Goal: Task Accomplishment & Management: Use online tool/utility

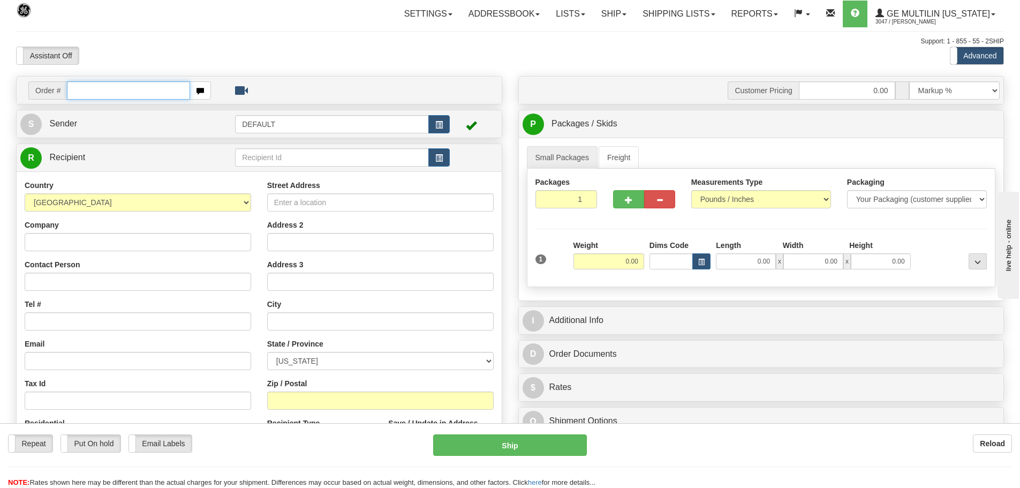
drag, startPoint x: 77, startPoint y: 90, endPoint x: 89, endPoint y: 129, distance: 41.0
click at [77, 90] on input "text" at bounding box center [128, 90] width 123 height 18
paste input "86691269"
type input "86691269"
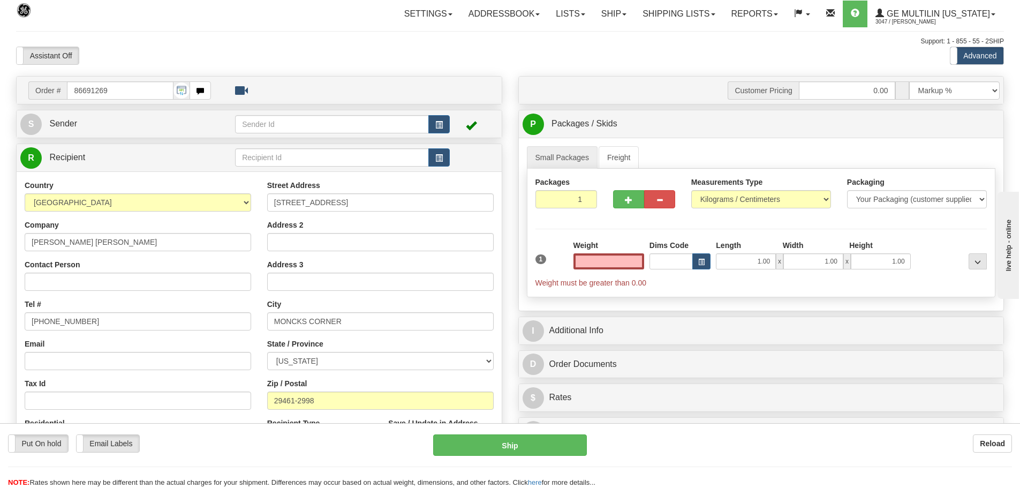
click at [590, 261] on input "text" at bounding box center [609, 261] width 71 height 16
type input "0.00"
click at [719, 196] on select "Pounds / Inches Kilograms / Centimeters" at bounding box center [761, 199] width 140 height 18
select select "0"
click at [691, 190] on select "Pounds / Inches Kilograms / Centimeters" at bounding box center [761, 199] width 140 height 18
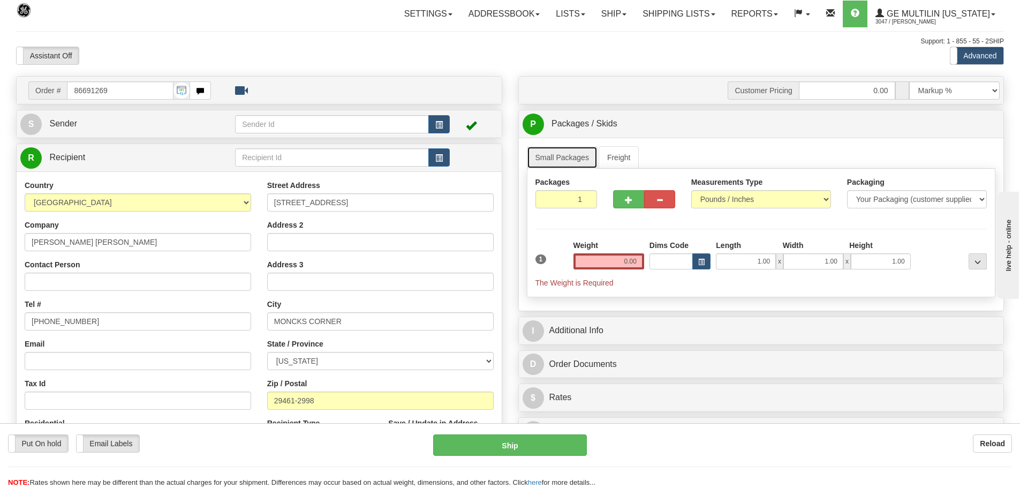
click at [573, 153] on link "Small Packages" at bounding box center [562, 157] width 71 height 22
drag, startPoint x: 624, startPoint y: 257, endPoint x: 670, endPoint y: 261, distance: 45.7
click at [670, 261] on div "1 Weight 0.00 Dims Code 1.00" at bounding box center [761, 264] width 457 height 48
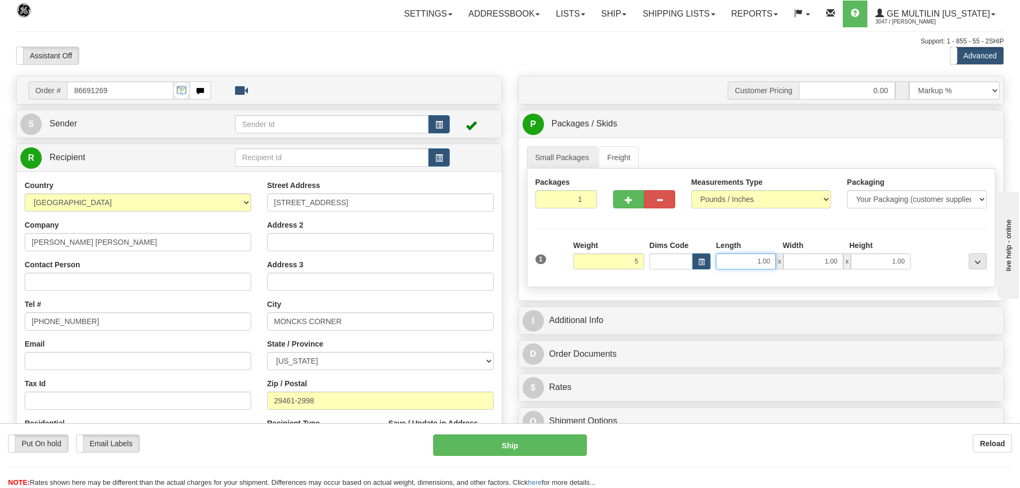
type input "5.00"
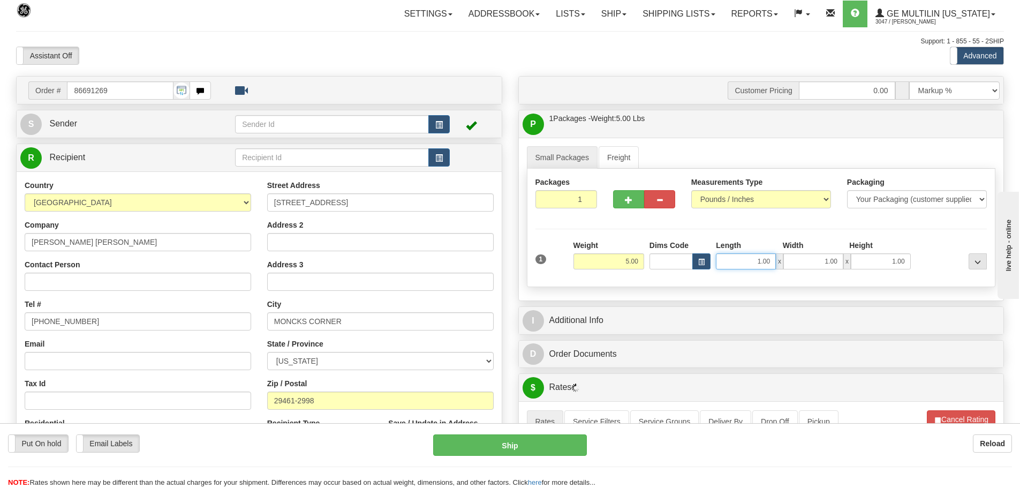
drag, startPoint x: 730, startPoint y: 260, endPoint x: 839, endPoint y: 270, distance: 109.2
click at [838, 270] on div "1 Weight 5.00 Dims Code 1.00" at bounding box center [761, 259] width 457 height 38
type input "12.00"
drag, startPoint x: 819, startPoint y: 265, endPoint x: 864, endPoint y: 270, distance: 45.3
click at [863, 270] on div "1 Weight 5.00 Dims Code x 1" at bounding box center [761, 259] width 457 height 38
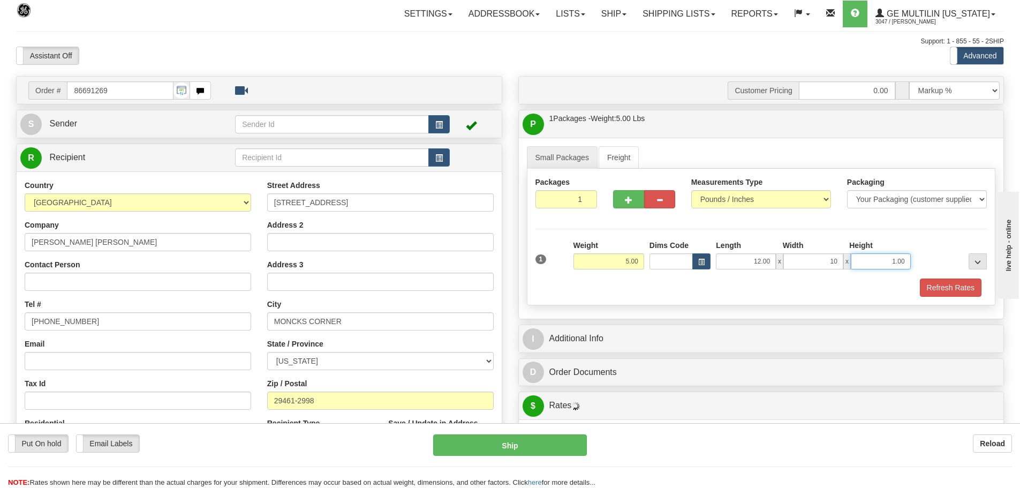
type input "10.00"
drag, startPoint x: 875, startPoint y: 266, endPoint x: 918, endPoint y: 263, distance: 43.4
click at [918, 263] on div "1 Weight 5.00 Dims Code x x" at bounding box center [761, 259] width 457 height 38
type input "6.00"
click at [958, 285] on button "Refresh Rates" at bounding box center [951, 287] width 62 height 18
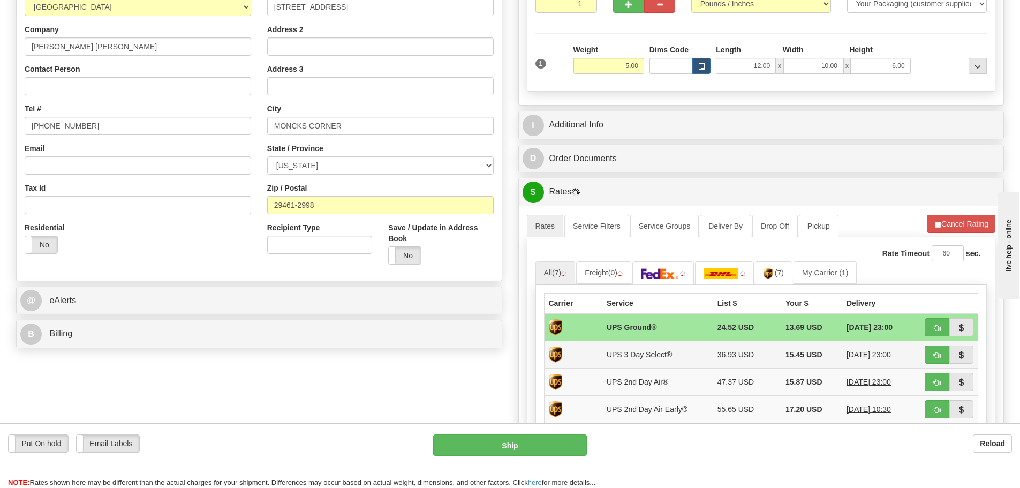
scroll to position [214, 0]
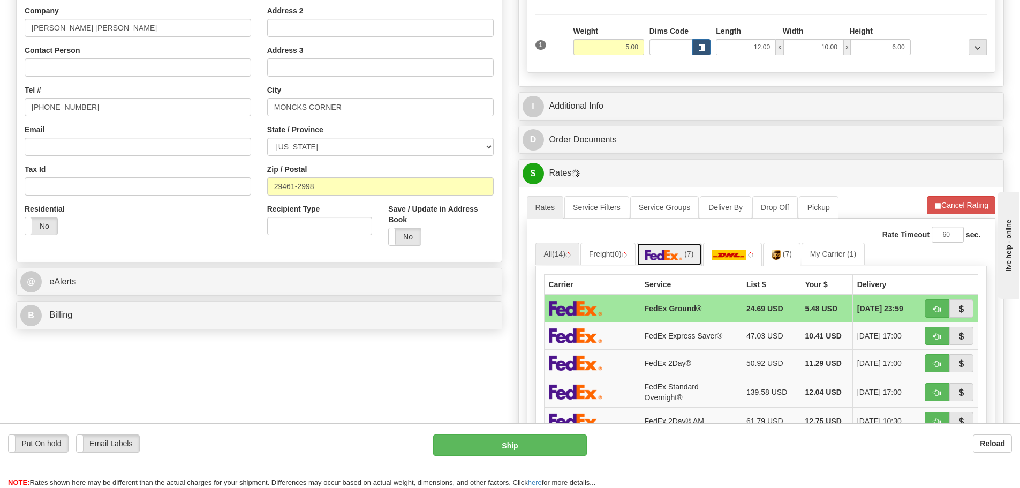
click at [689, 250] on link "(7)" at bounding box center [670, 254] width 66 height 23
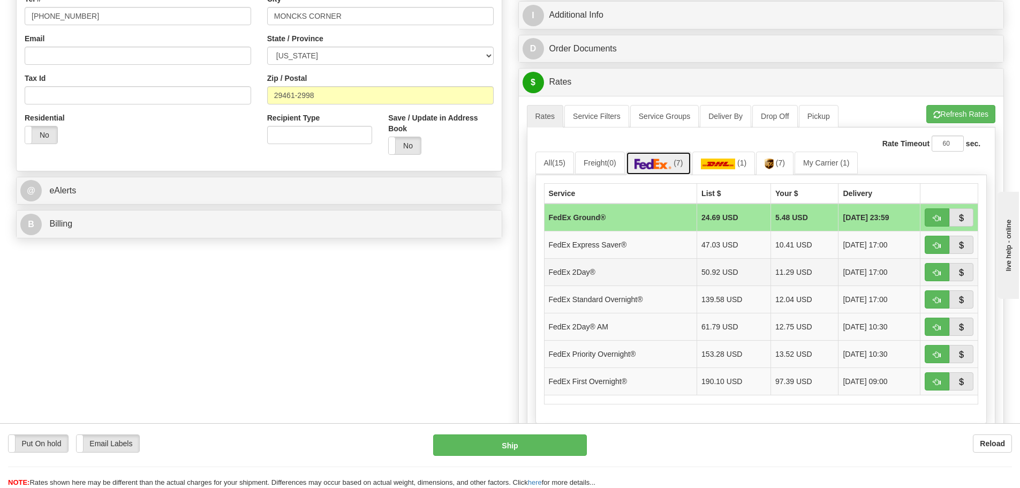
scroll to position [321, 0]
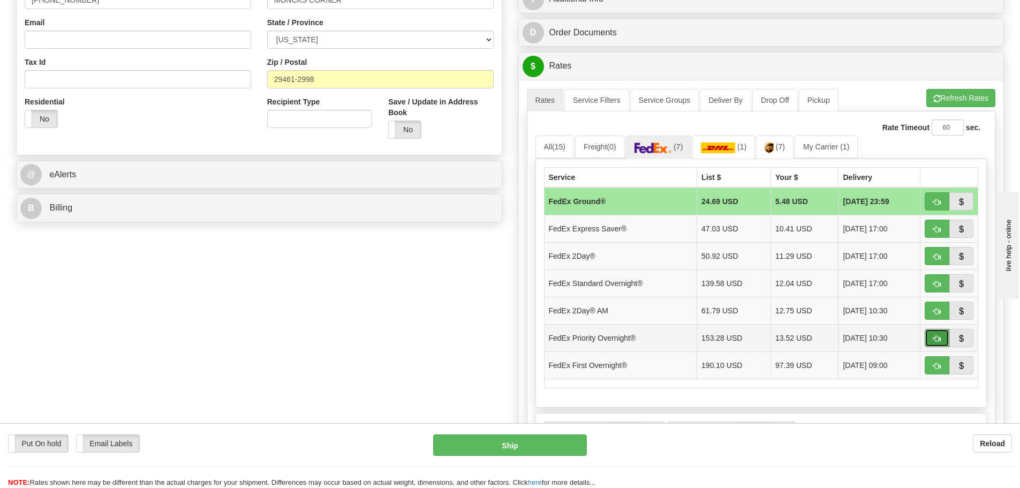
click at [933, 343] on button "button" at bounding box center [937, 338] width 25 height 18
type input "01"
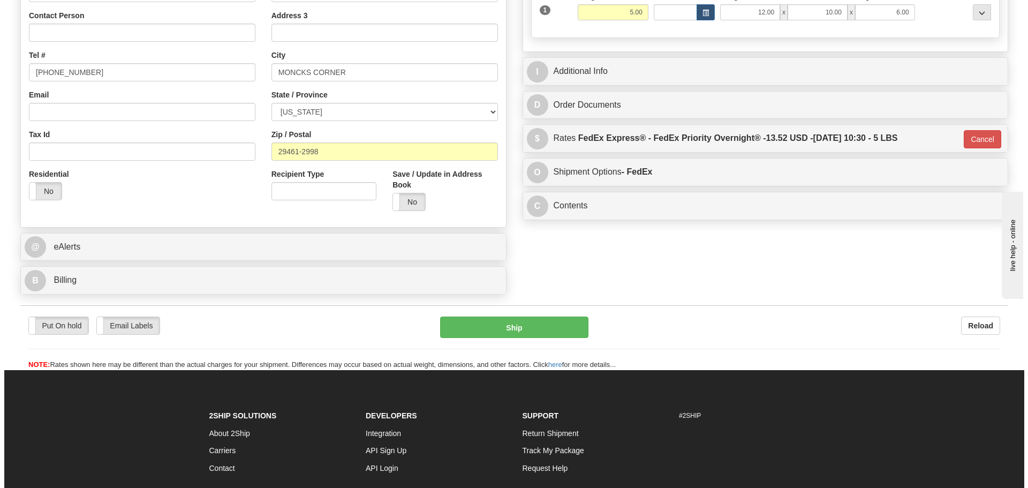
scroll to position [268, 0]
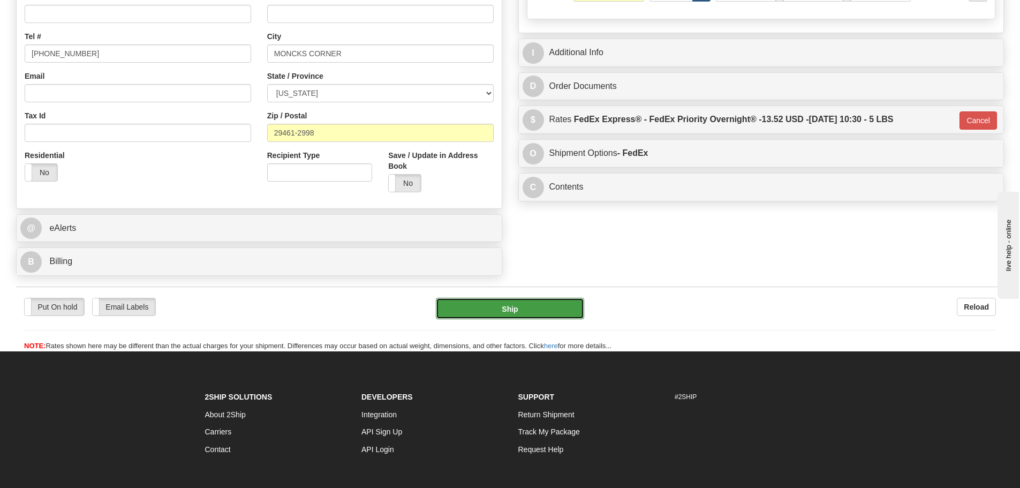
click at [534, 299] on button "Ship" at bounding box center [510, 308] width 148 height 21
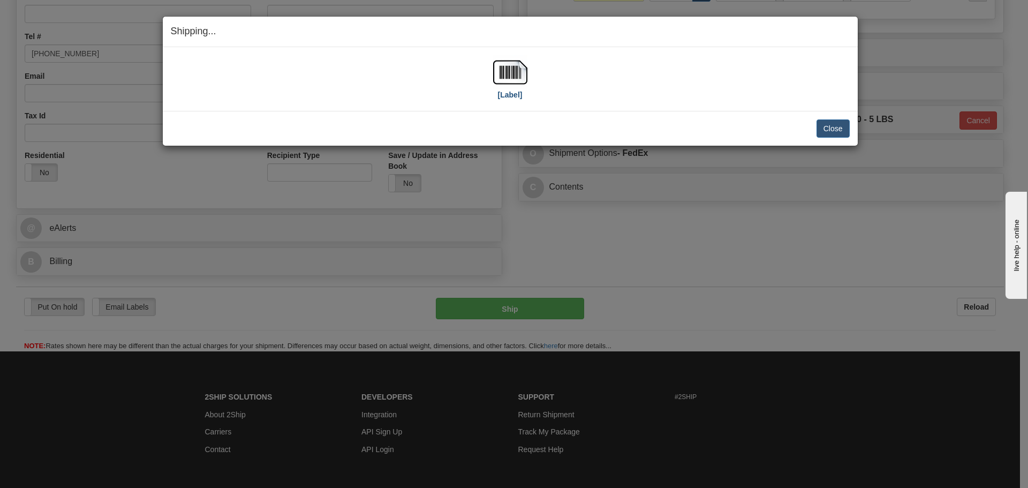
drag, startPoint x: 463, startPoint y: 80, endPoint x: 498, endPoint y: 70, distance: 36.8
click at [466, 80] on div "[Label]" at bounding box center [510, 79] width 679 height 48
click at [498, 70] on img at bounding box center [510, 72] width 34 height 34
